Goal: Complete application form

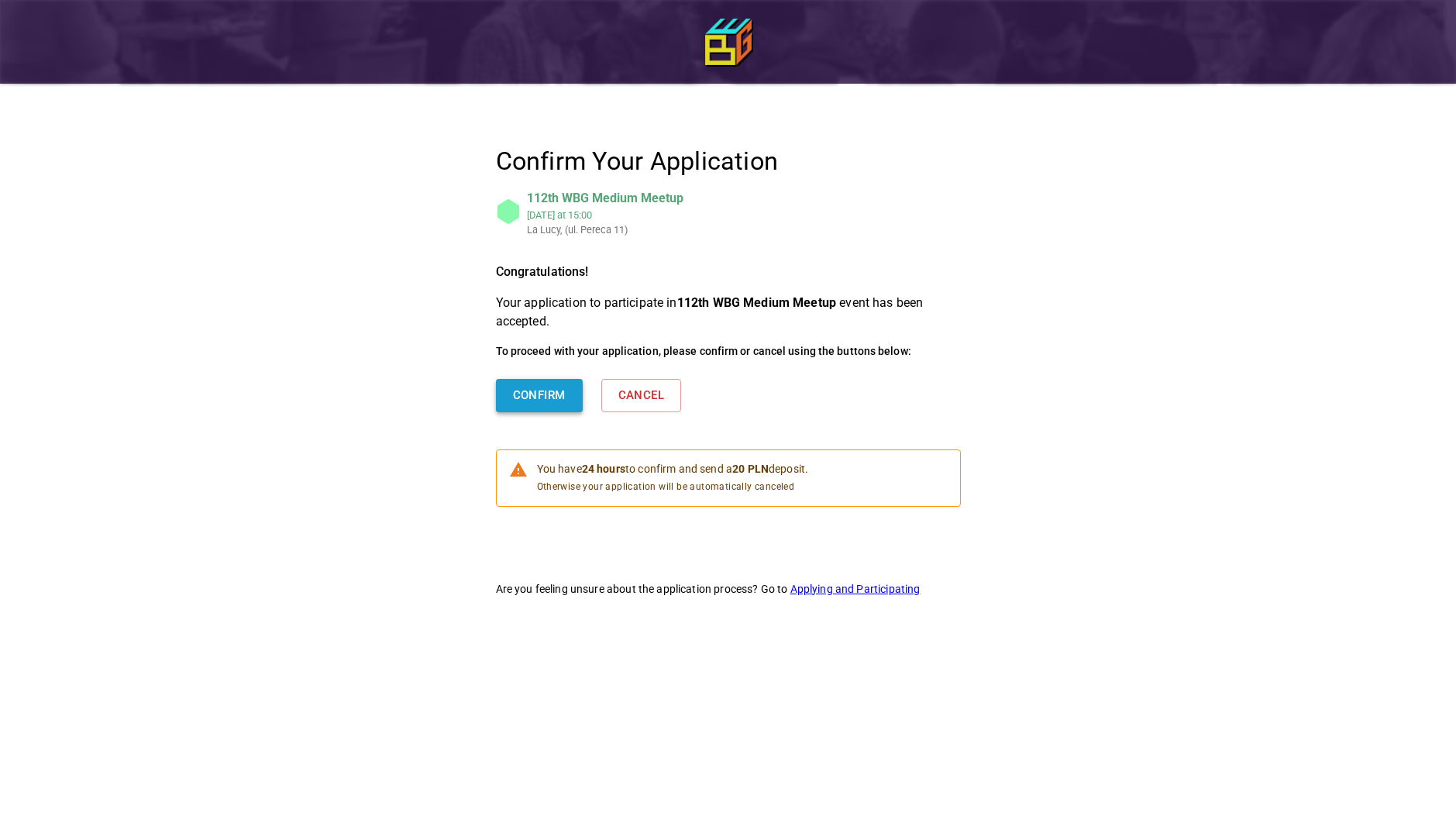
click at [514, 393] on button "Confirm" at bounding box center [540, 395] width 87 height 32
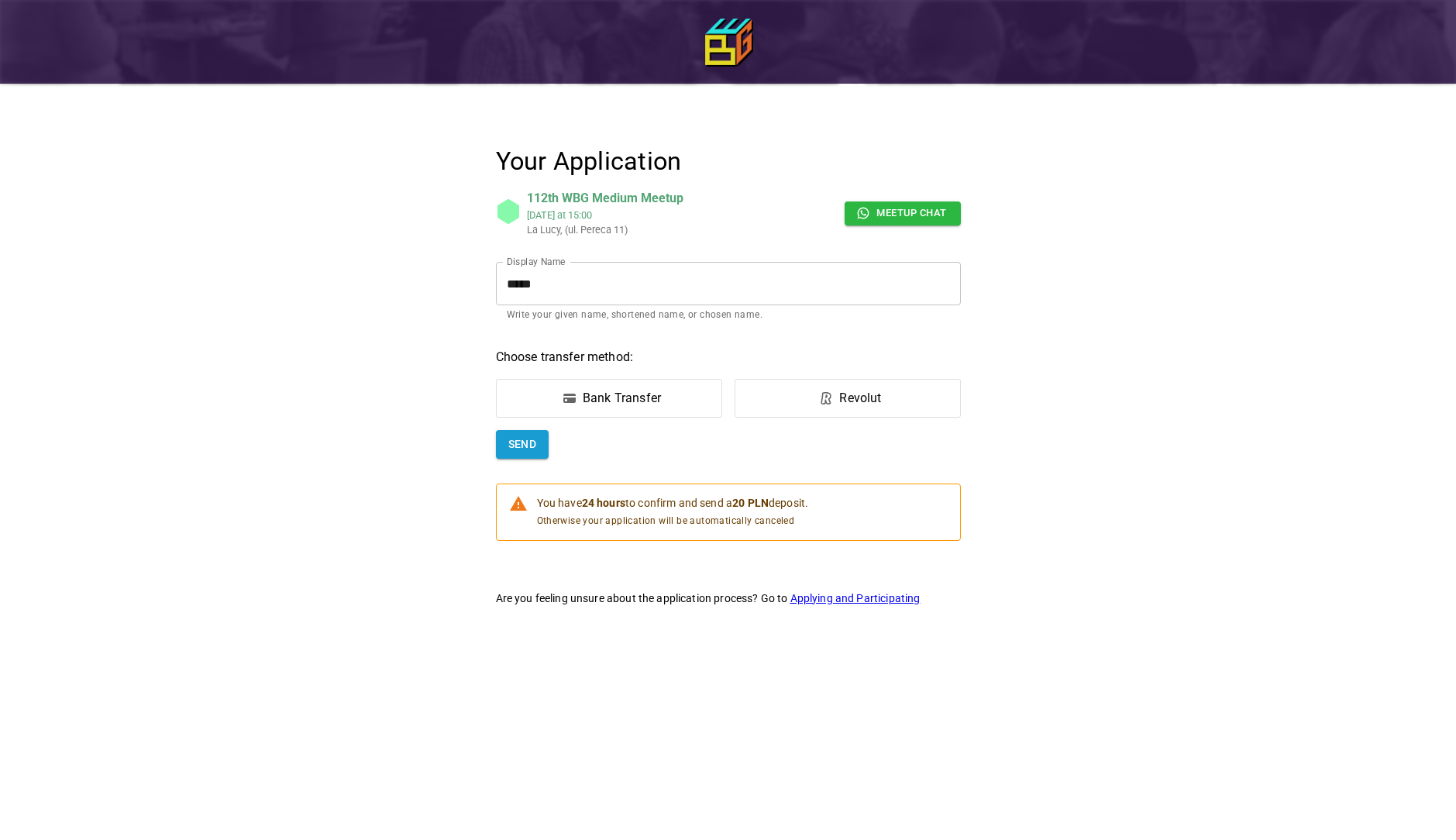
click at [612, 390] on div "Bank Transfer" at bounding box center [622, 398] width 78 height 19
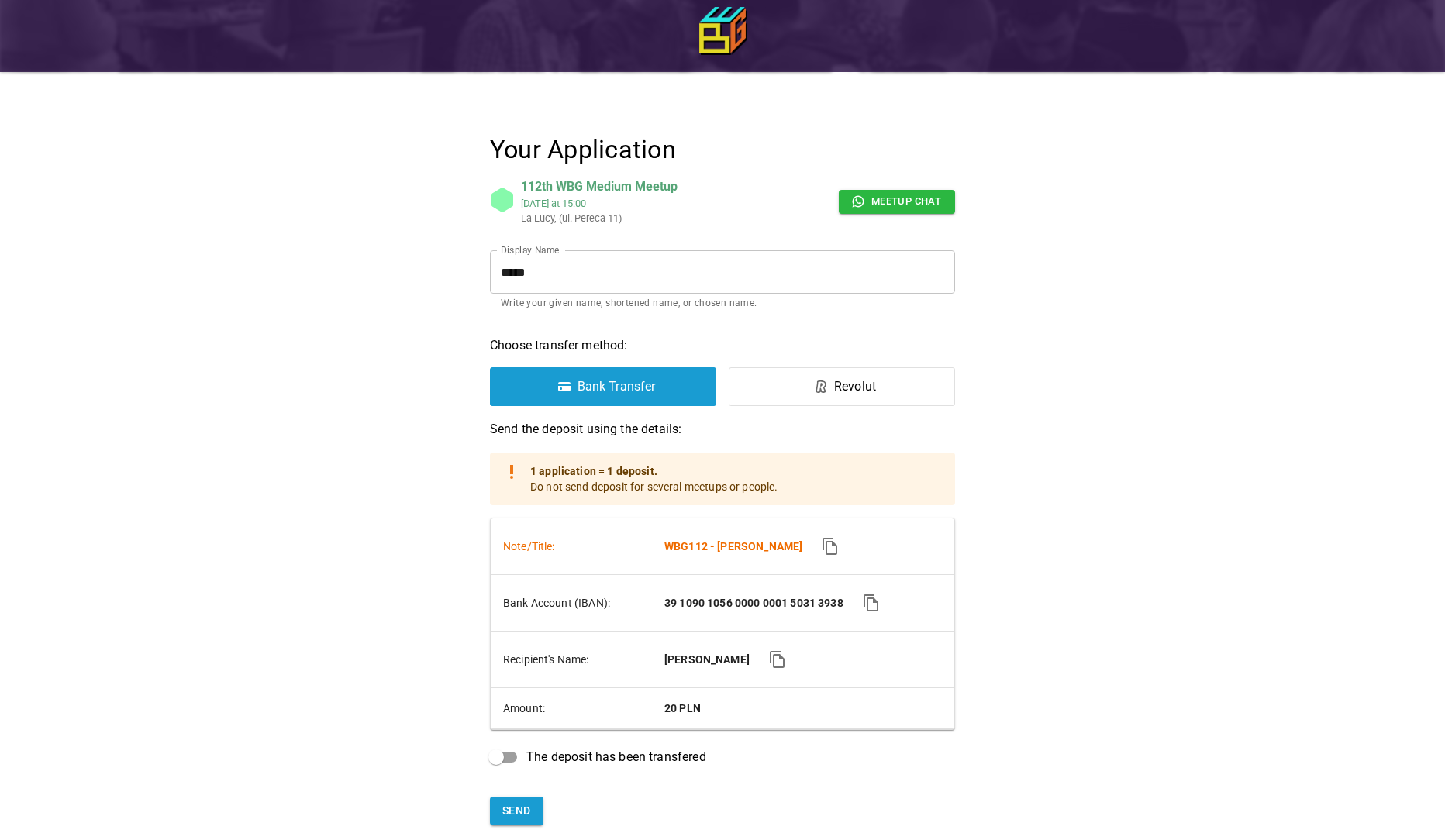
scroll to position [187, 0]
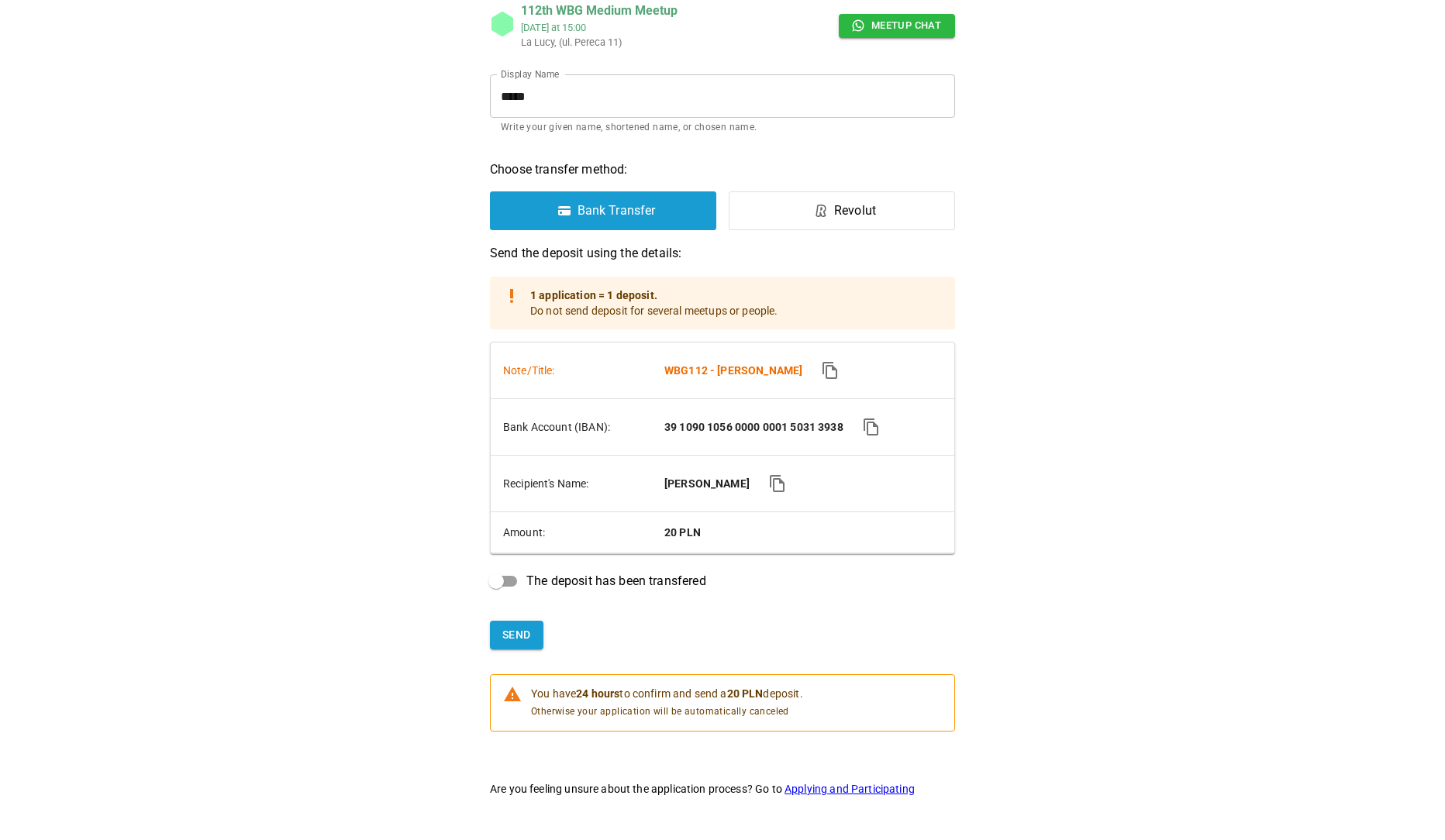
click at [504, 546] on td "Amount:" at bounding box center [571, 533] width 161 height 41
drag, startPoint x: 507, startPoint y: 631, endPoint x: 439, endPoint y: 654, distance: 71.8
click at [507, 628] on button "Send" at bounding box center [516, 635] width 54 height 29
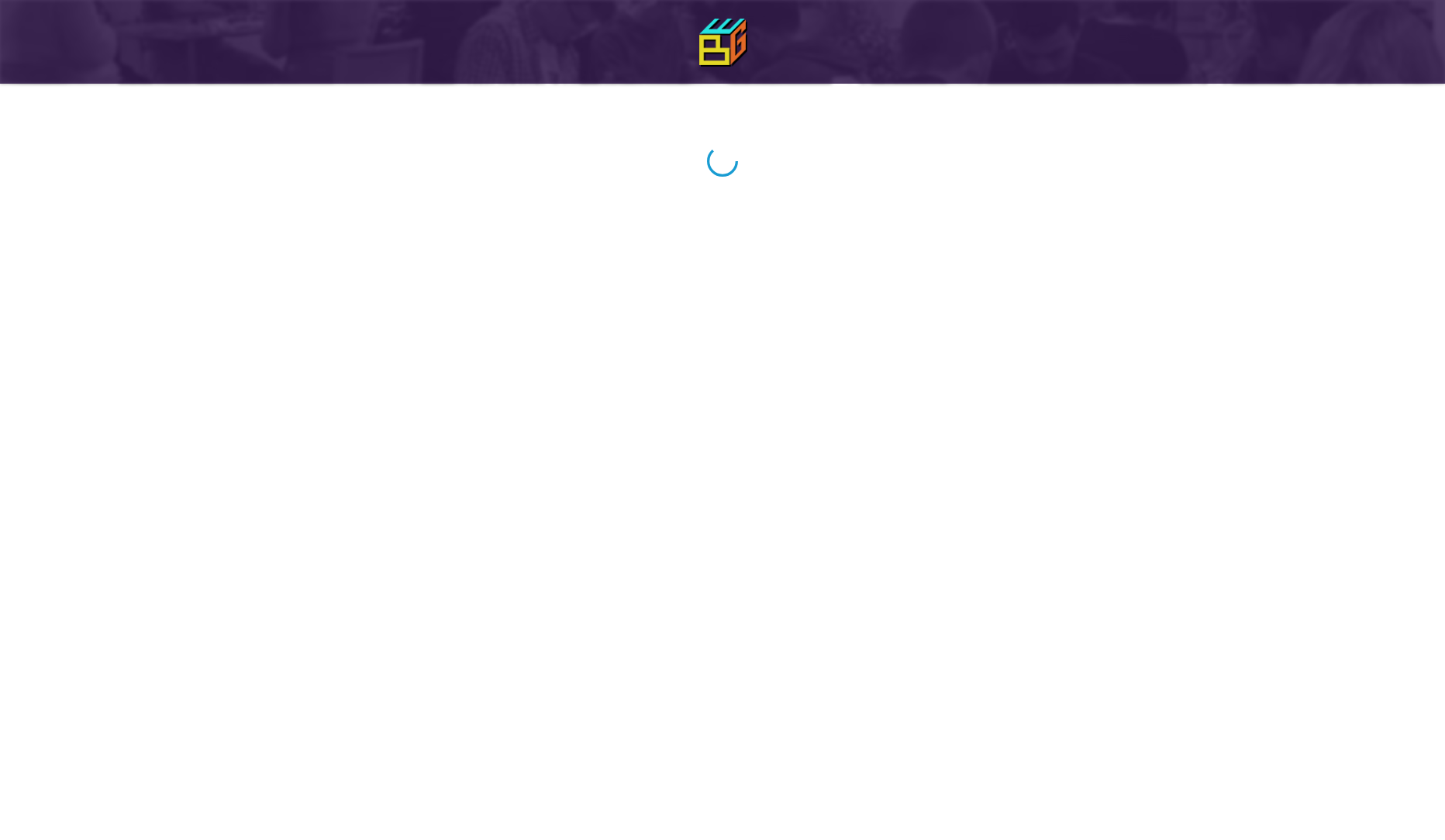
scroll to position [0, 0]
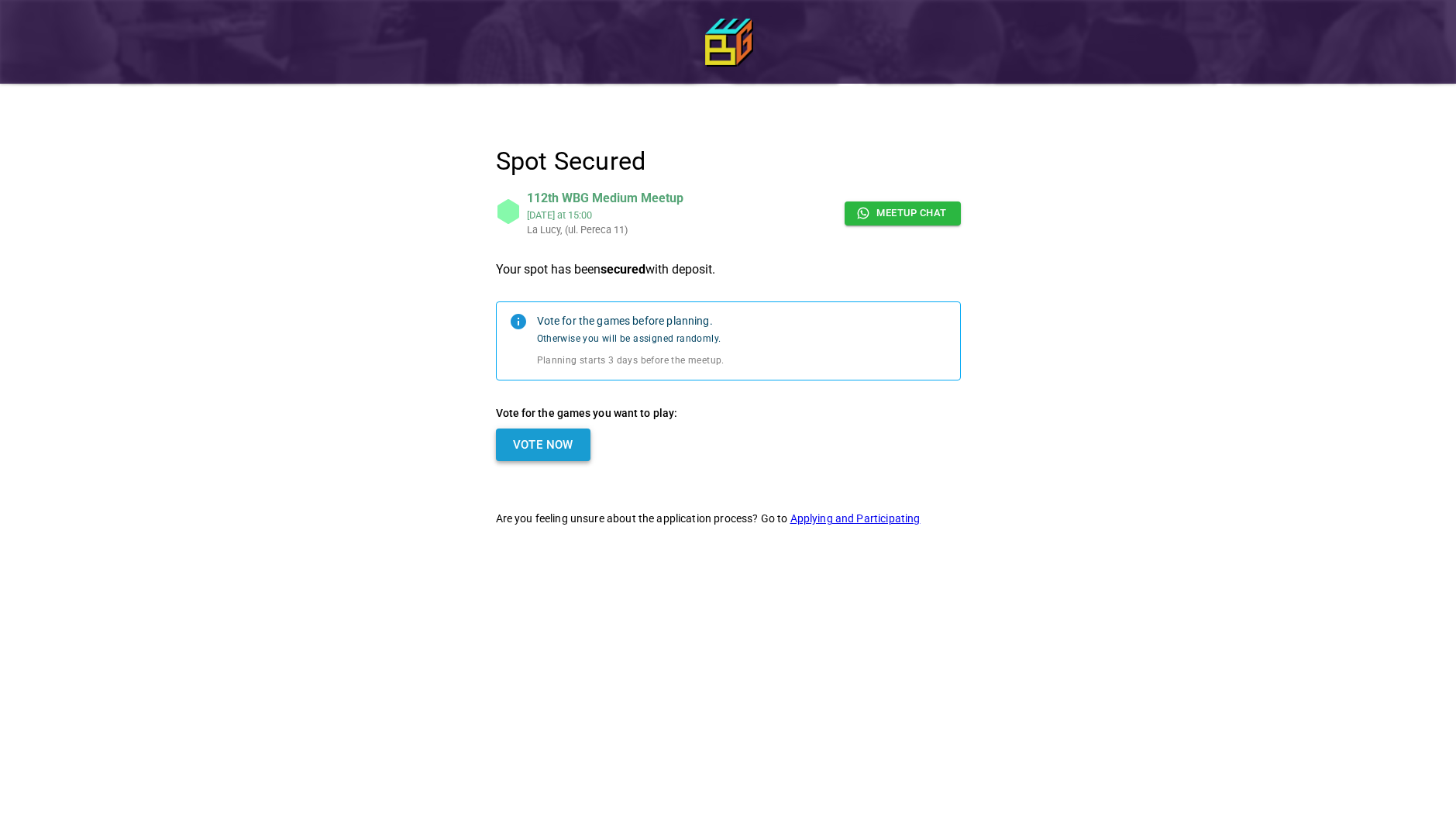
click at [544, 449] on button "Vote Now" at bounding box center [543, 445] width 94 height 32
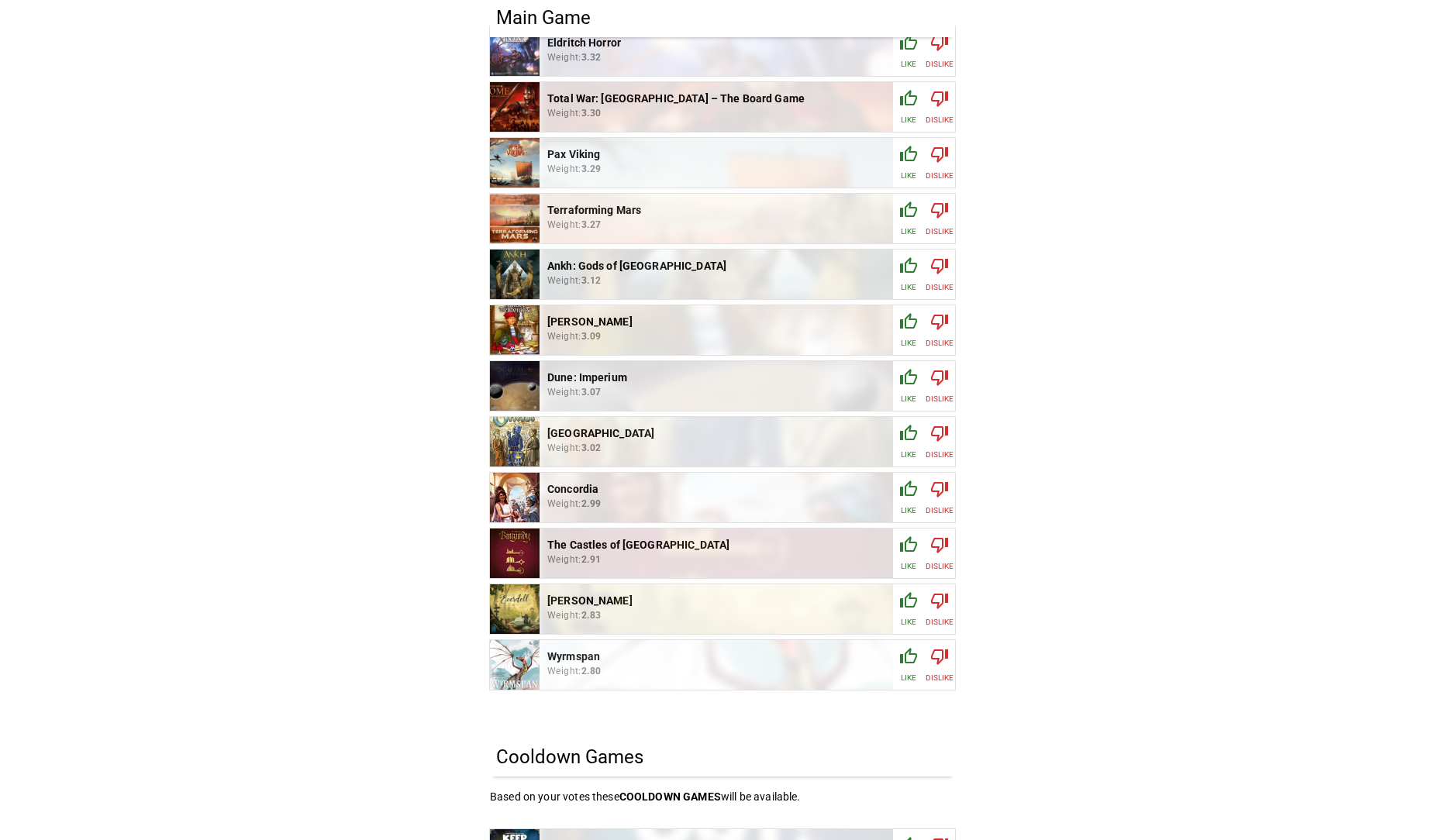
scroll to position [387, 0]
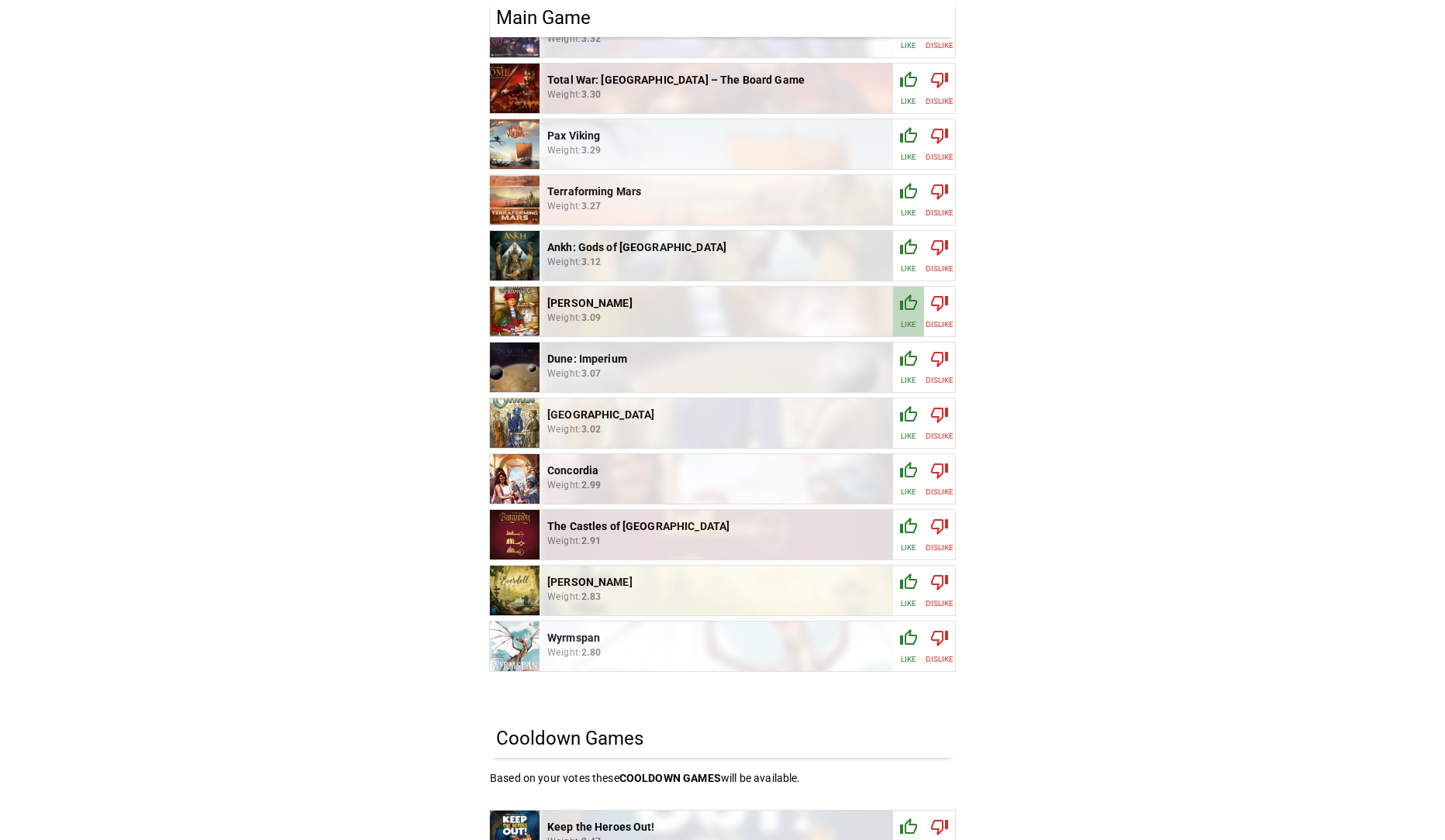
click at [905, 310] on icon "button" at bounding box center [909, 303] width 19 height 19
click at [907, 362] on icon "button" at bounding box center [909, 359] width 19 height 19
click at [907, 641] on icon "button" at bounding box center [909, 637] width 19 height 19
click at [840, 654] on p "Know" at bounding box center [846, 660] width 22 height 12
click at [848, 361] on icon "button" at bounding box center [846, 359] width 19 height 19
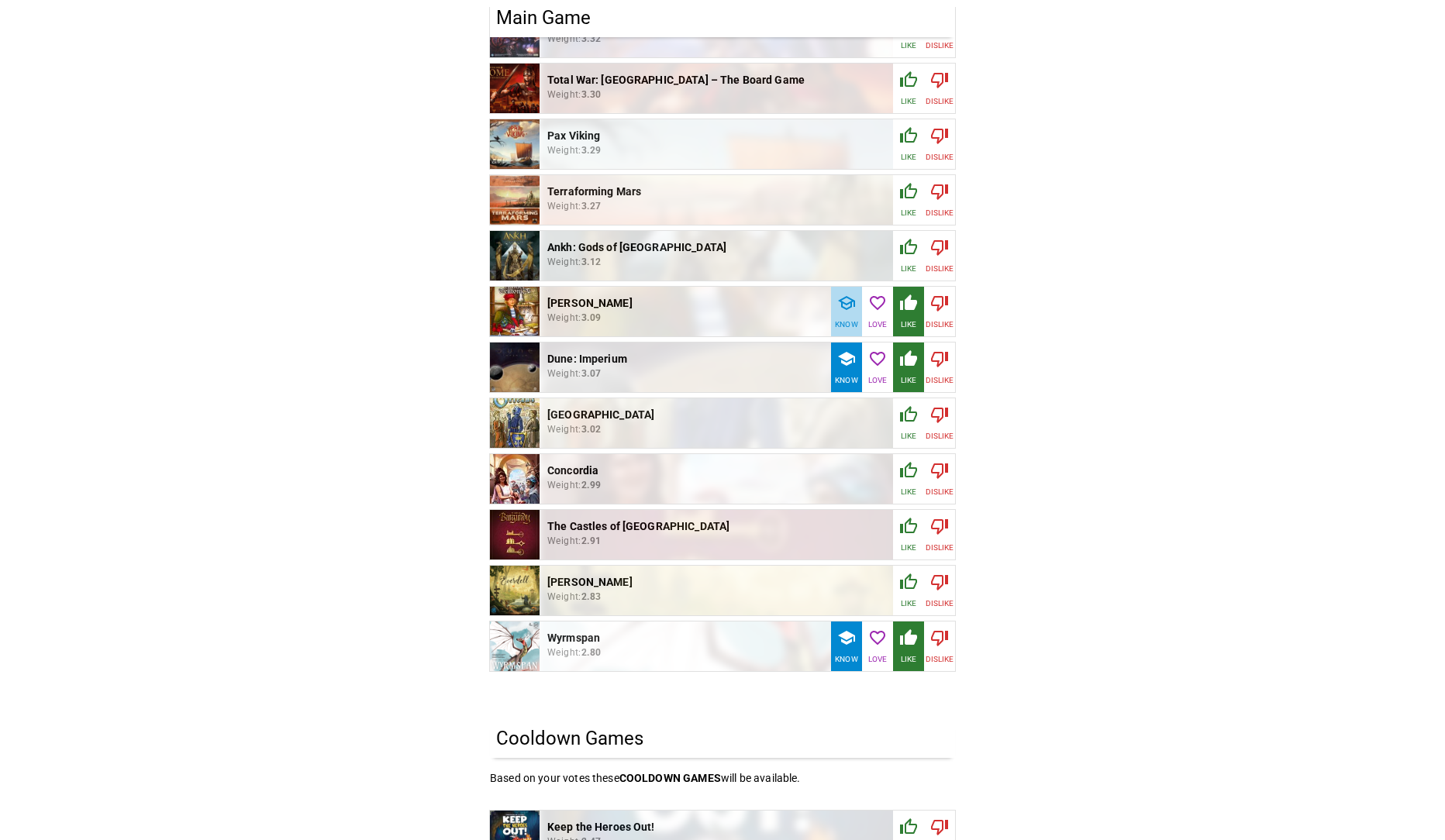
click at [843, 304] on icon "button" at bounding box center [846, 303] width 17 height 14
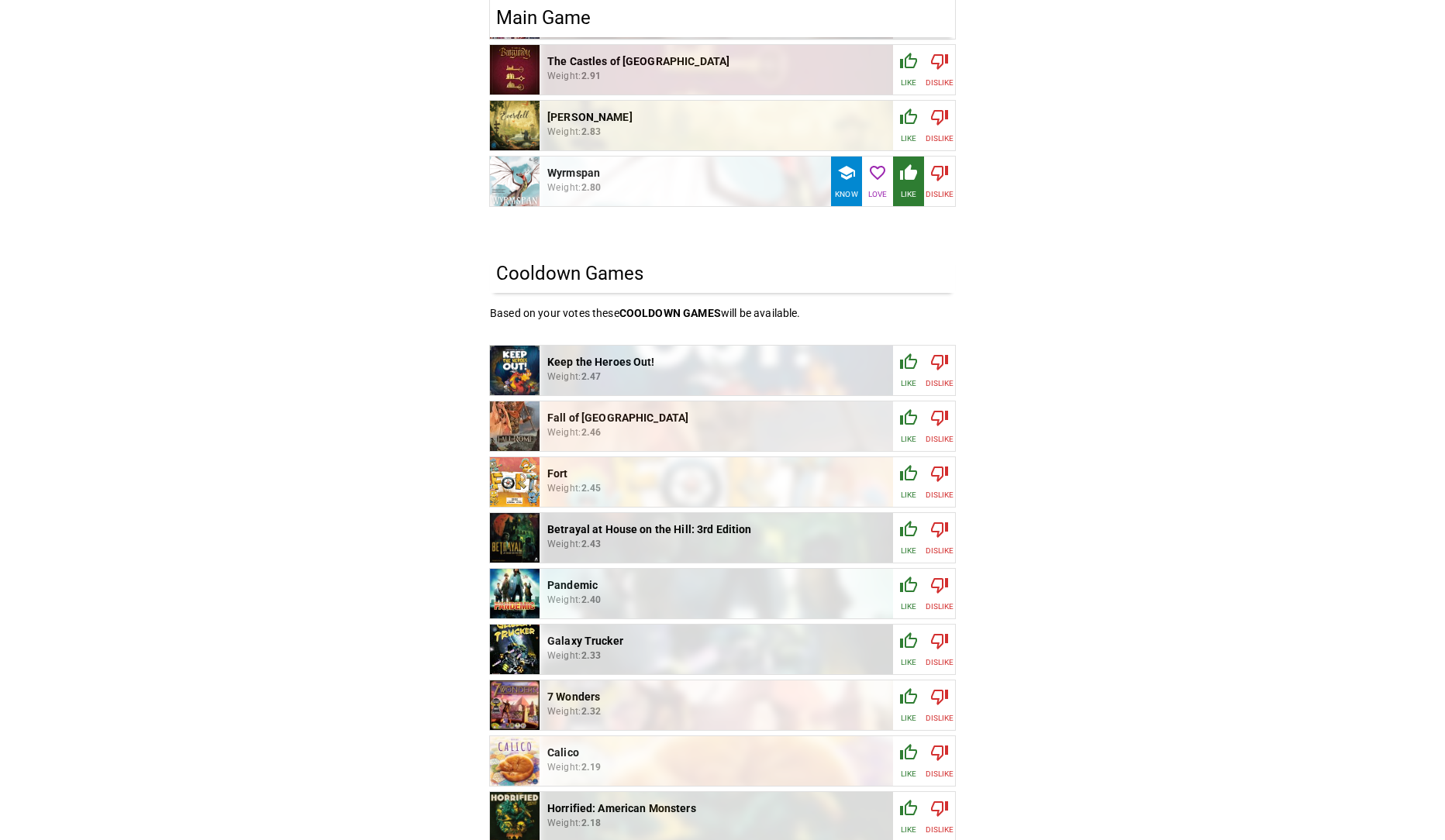
scroll to position [1163, 0]
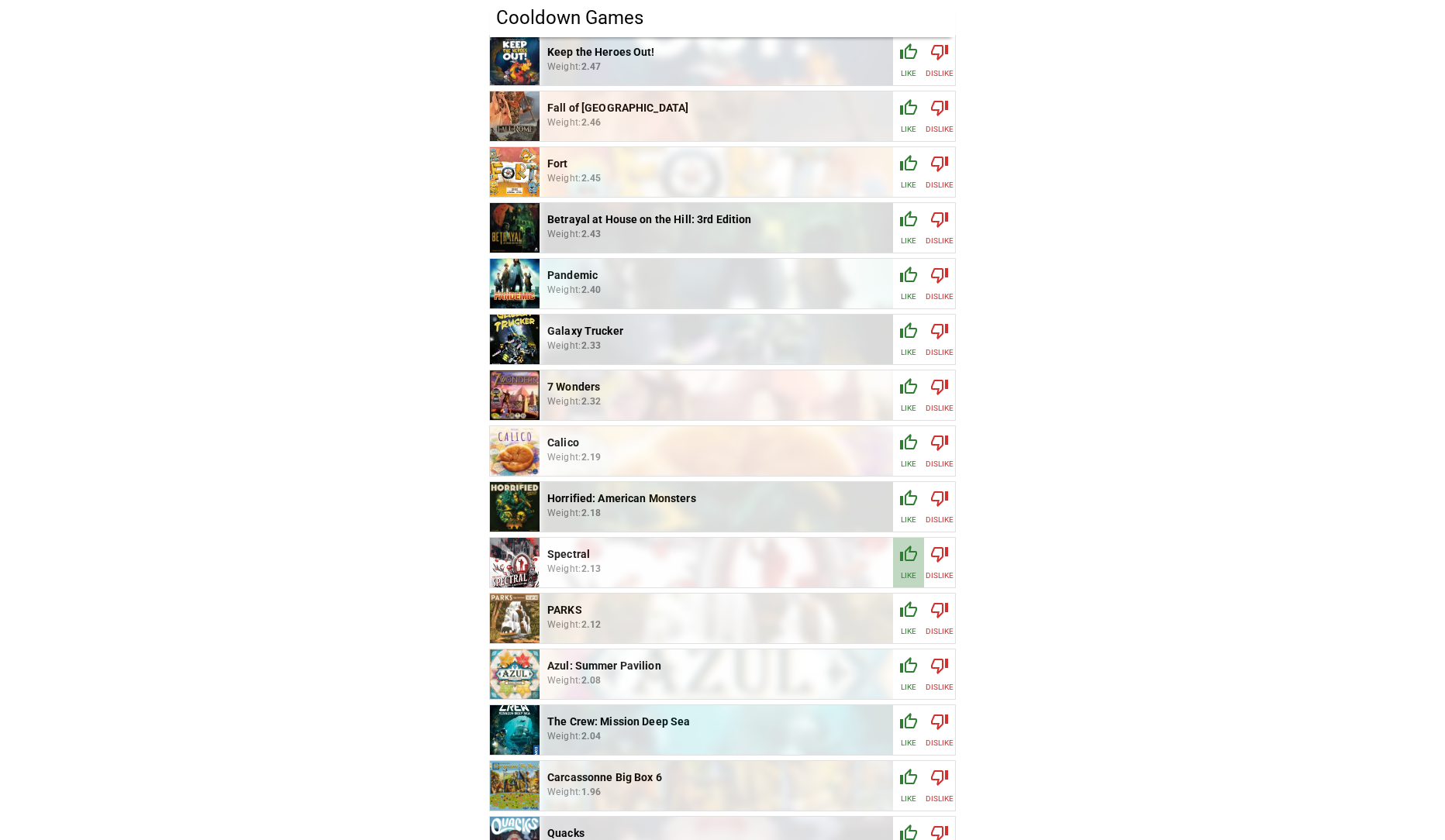
click at [900, 552] on icon "button" at bounding box center [909, 553] width 17 height 15
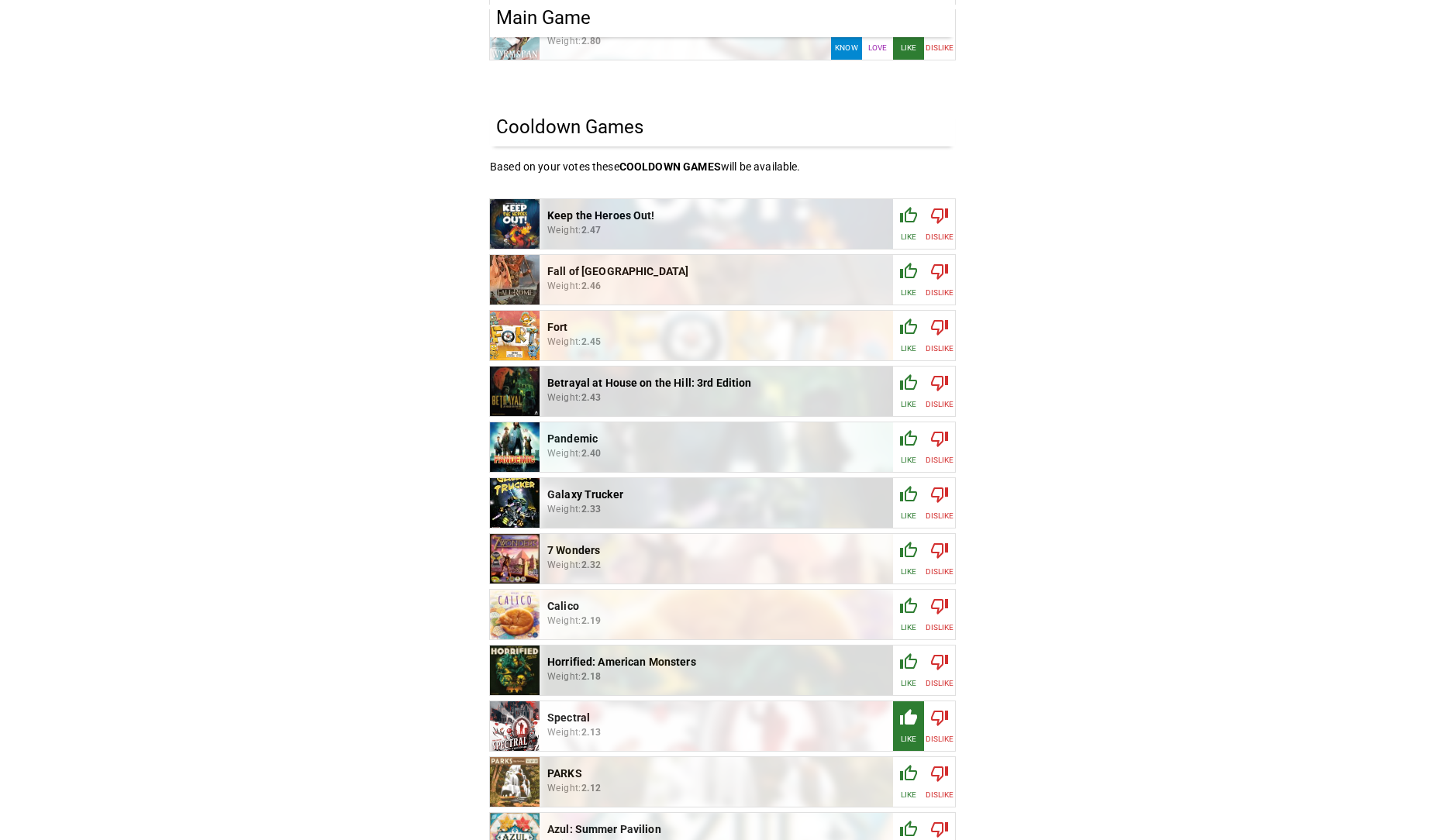
scroll to position [997, 0]
click at [906, 280] on icon "button" at bounding box center [909, 273] width 19 height 19
click at [903, 332] on icon "button" at bounding box center [909, 328] width 17 height 15
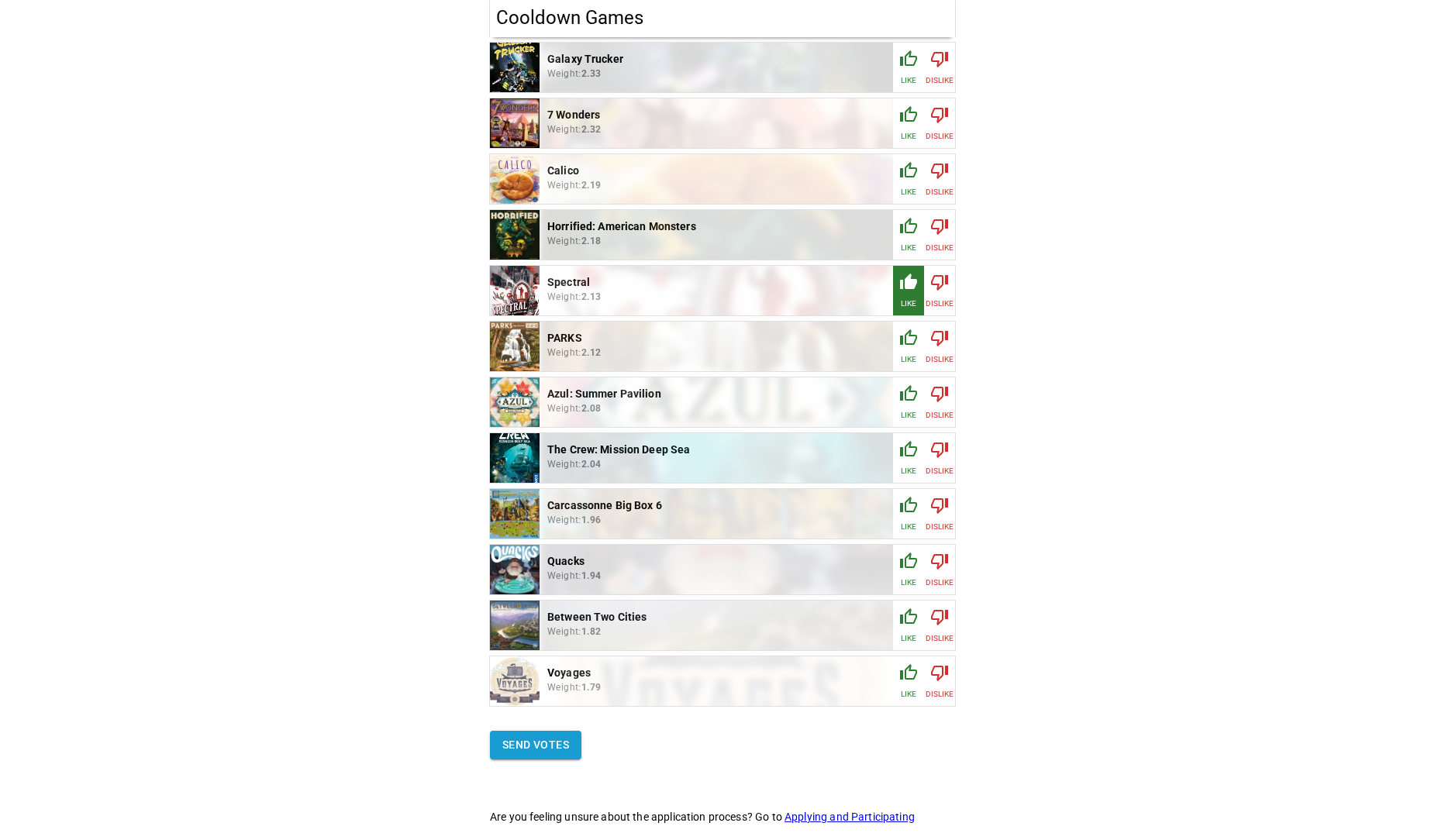
scroll to position [1462, 0]
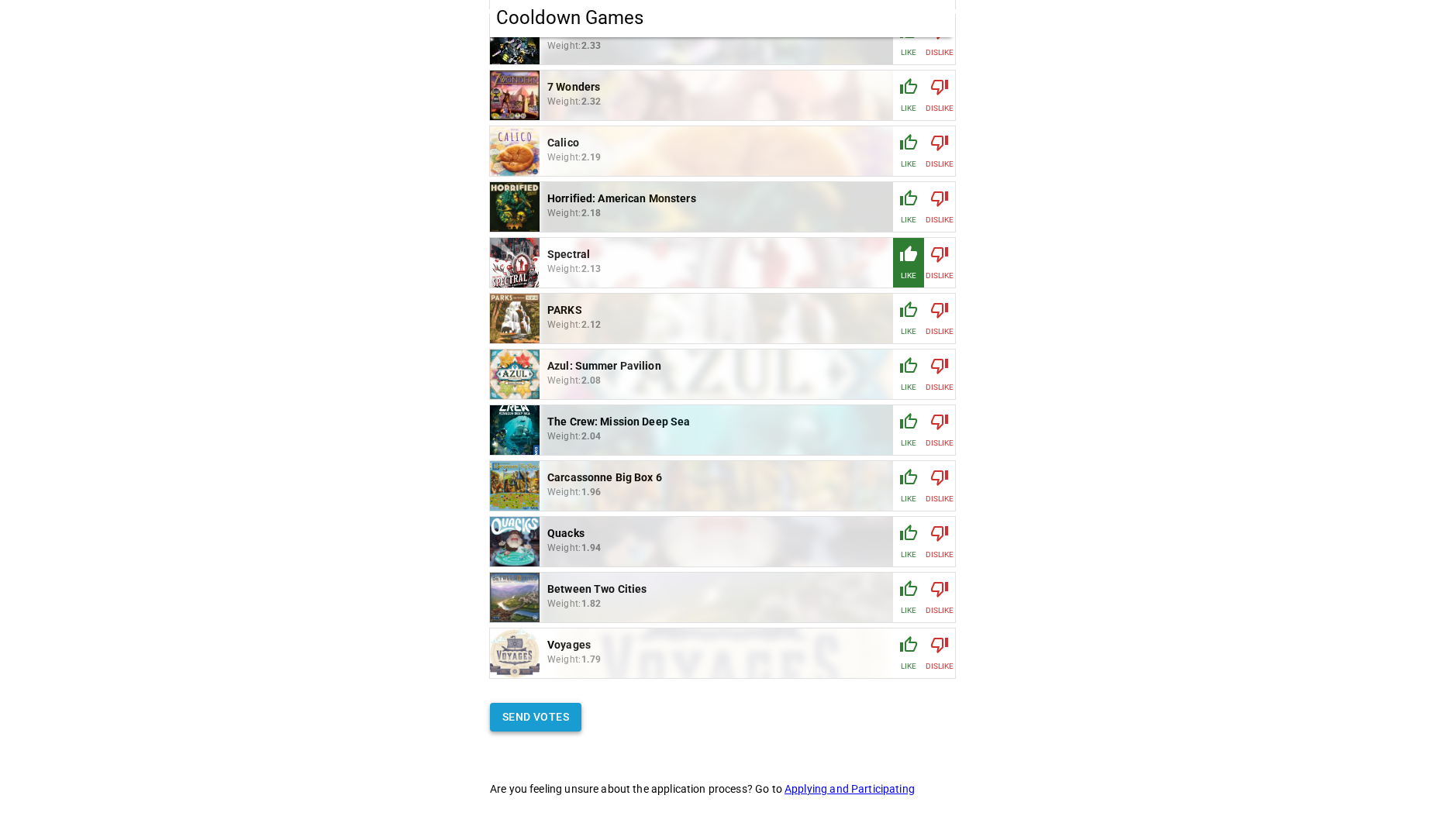
click at [559, 722] on button "Send votes" at bounding box center [535, 717] width 91 height 29
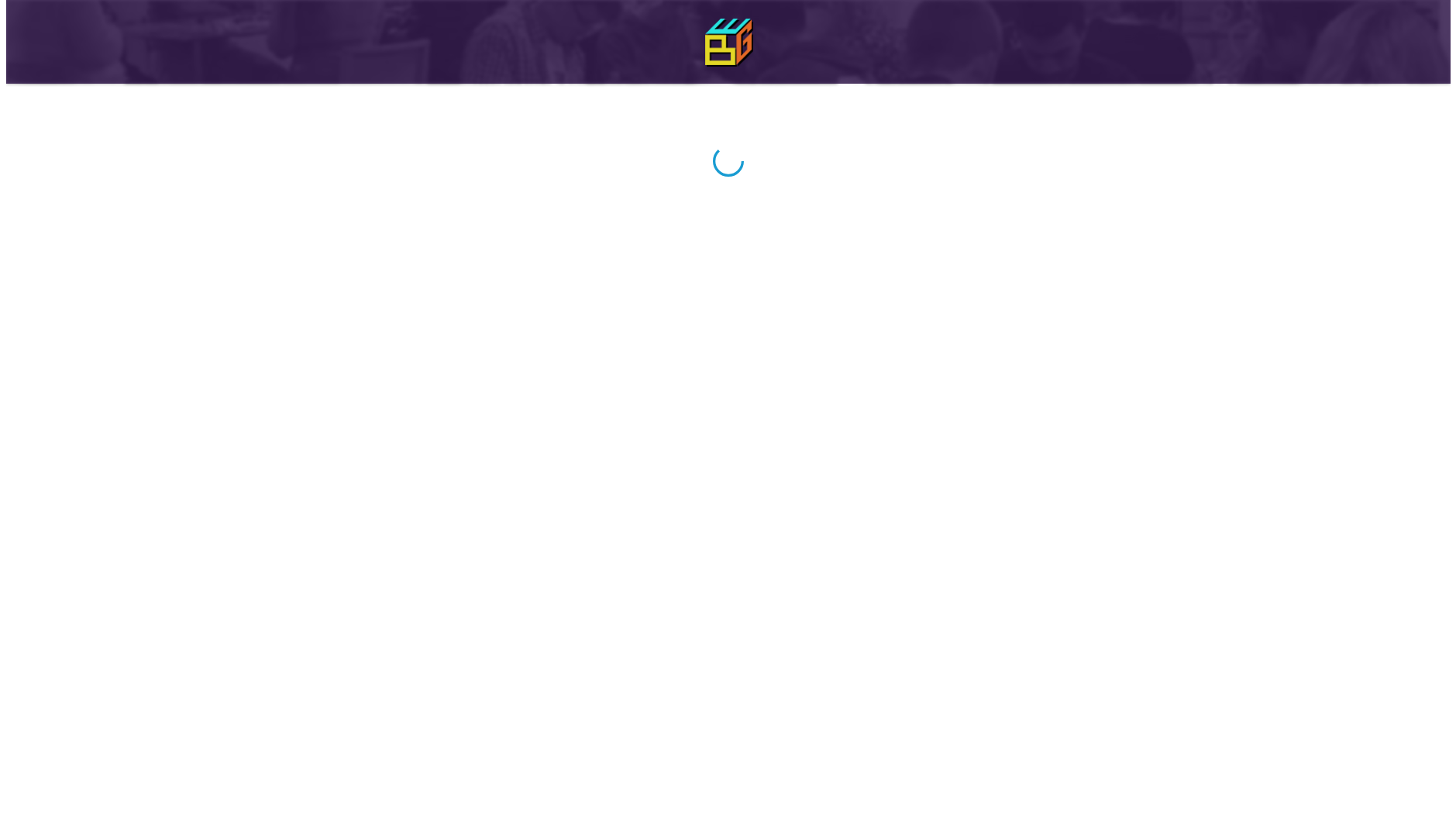
scroll to position [0, 0]
